Goal: Entertainment & Leisure: Consume media (video, audio)

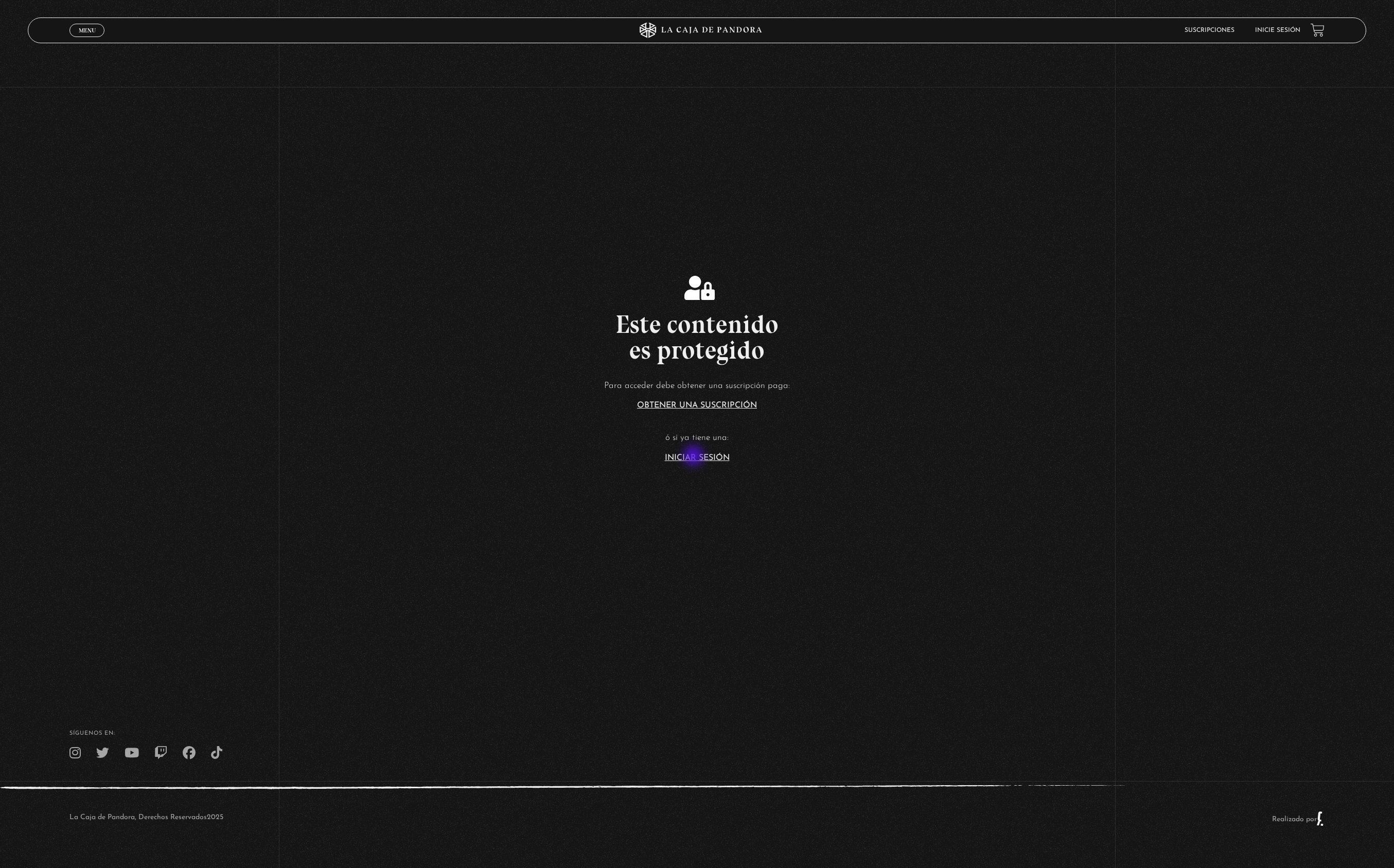
click at [695, 457] on link "Iniciar Sesión" at bounding box center [697, 458] width 65 height 9
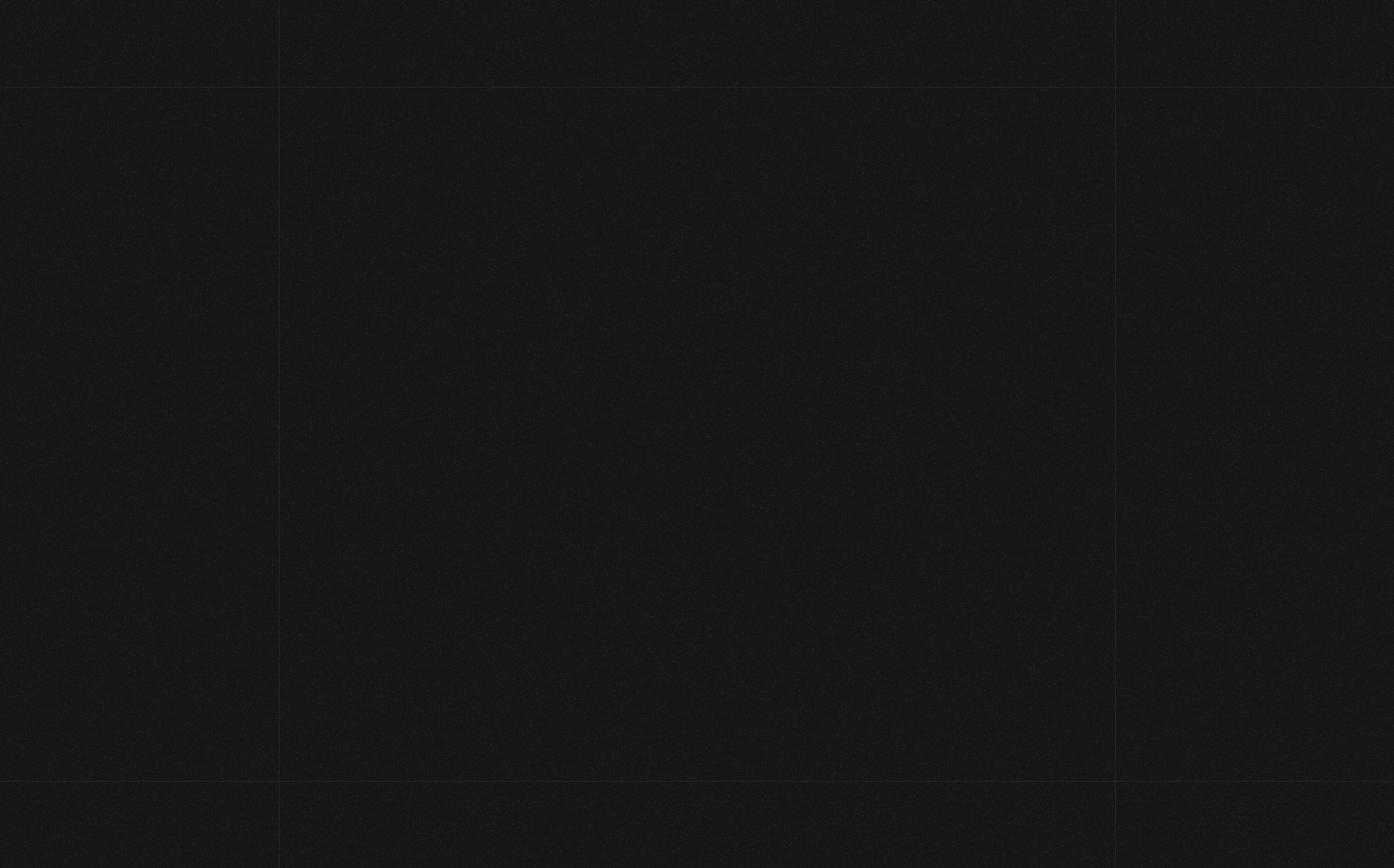
type input "cinthianetro@hotmail.com"
click at [697, 418] on input "Acceder" at bounding box center [697, 420] width 142 height 26
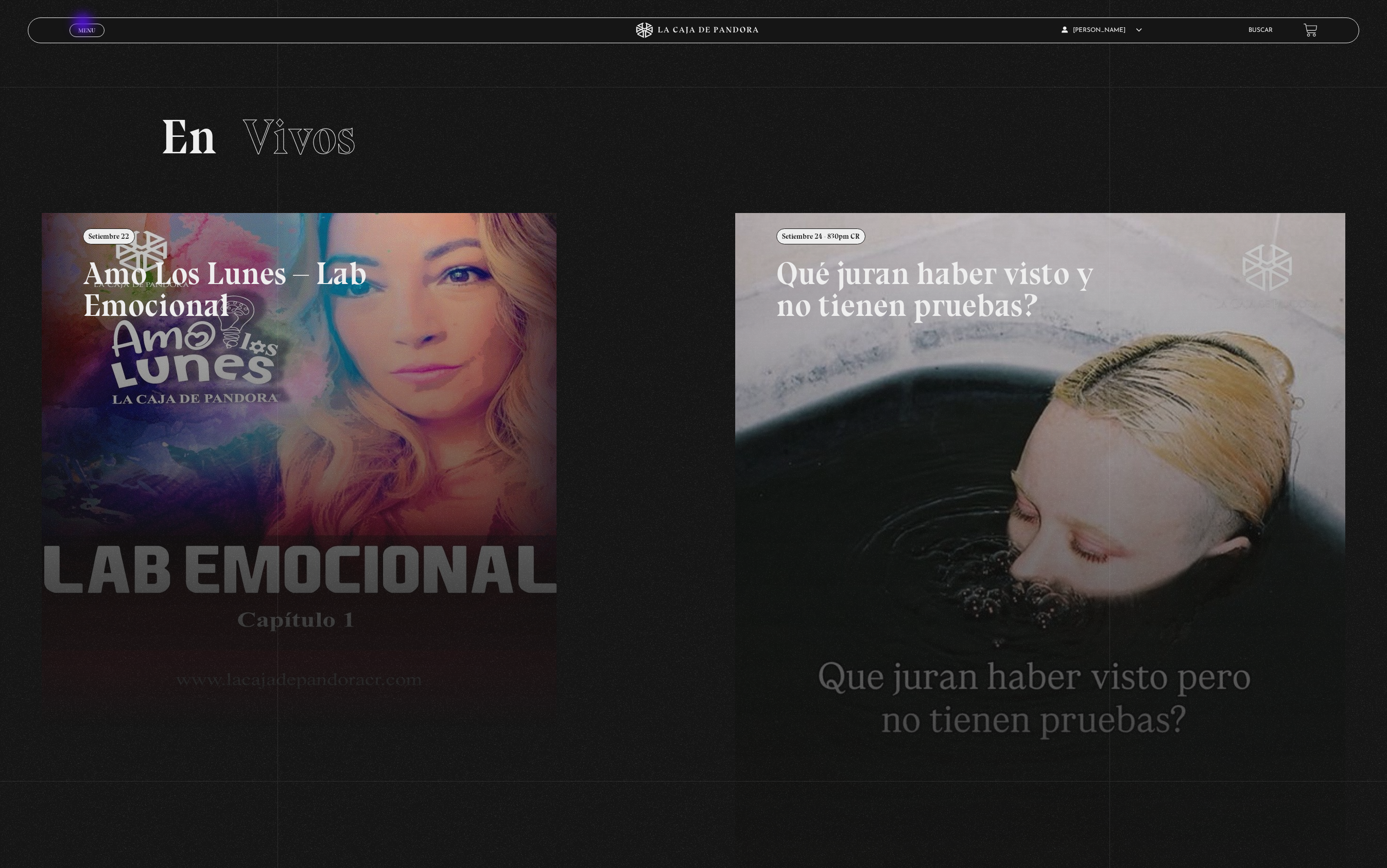
click at [84, 25] on link "Menu Cerrar" at bounding box center [87, 31] width 35 height 14
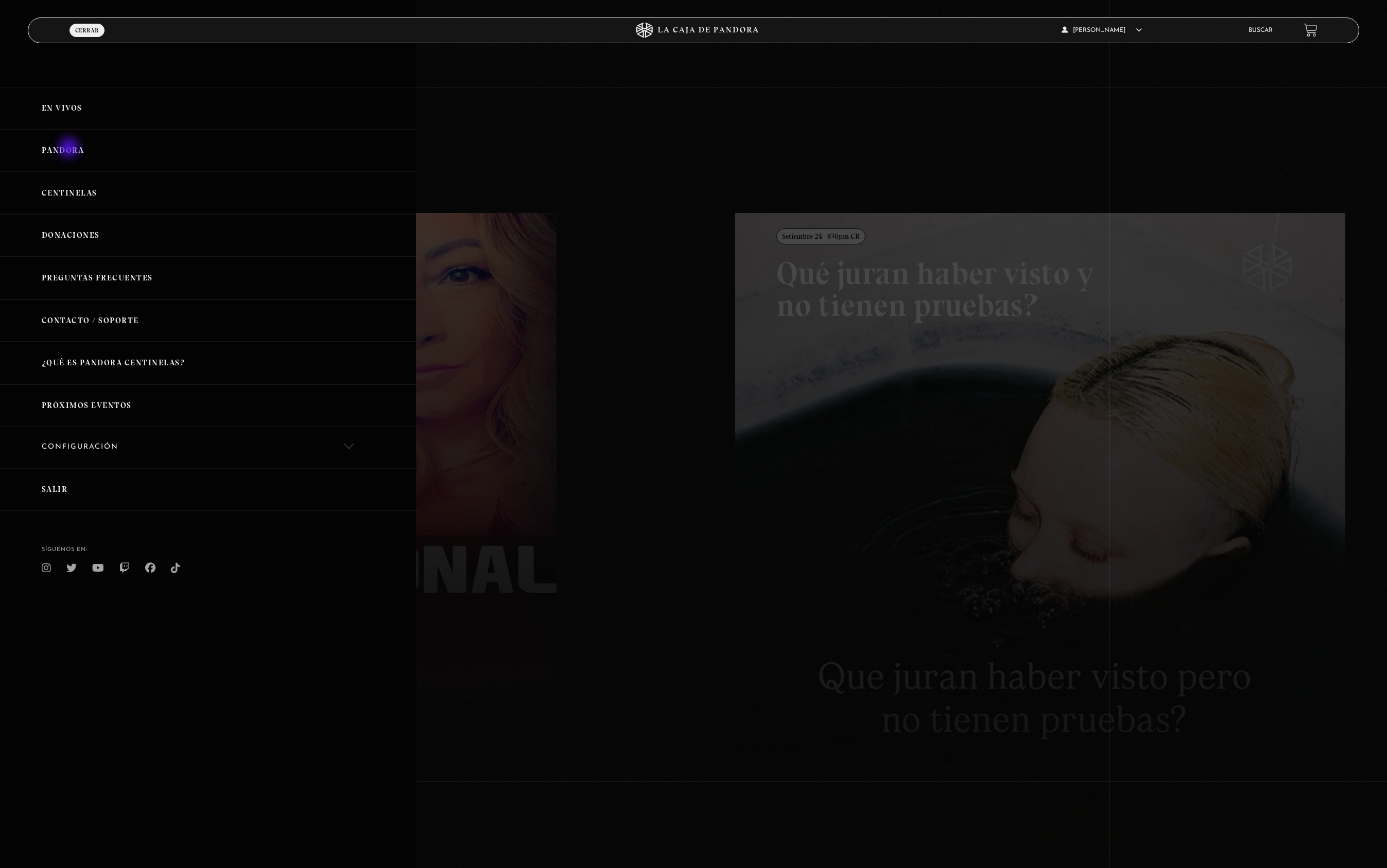
click at [70, 149] on link "Pandora" at bounding box center [208, 150] width 416 height 43
